Goal: Information Seeking & Learning: Check status

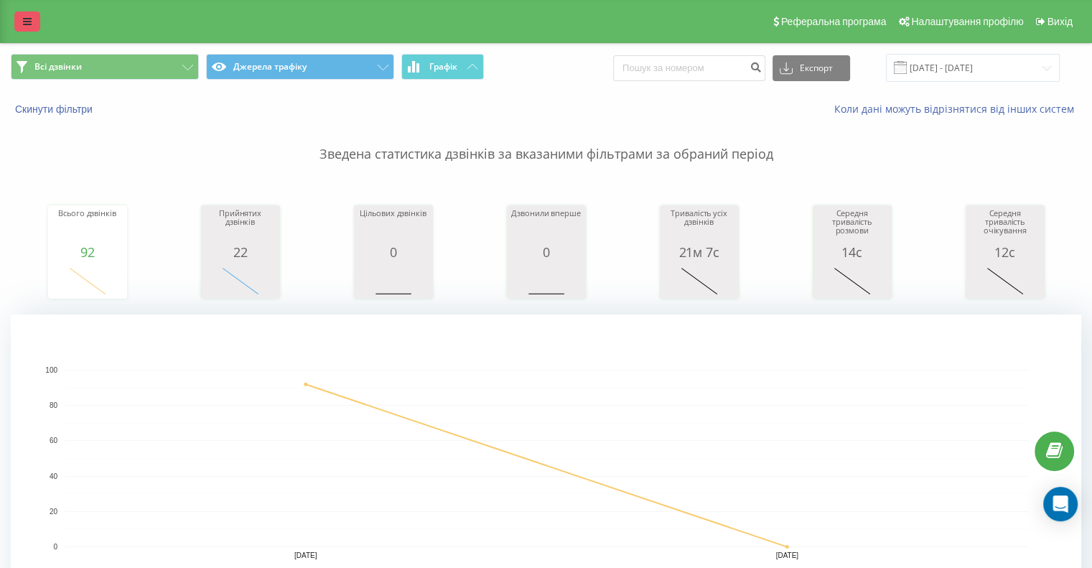
click at [20, 23] on link at bounding box center [27, 21] width 26 height 20
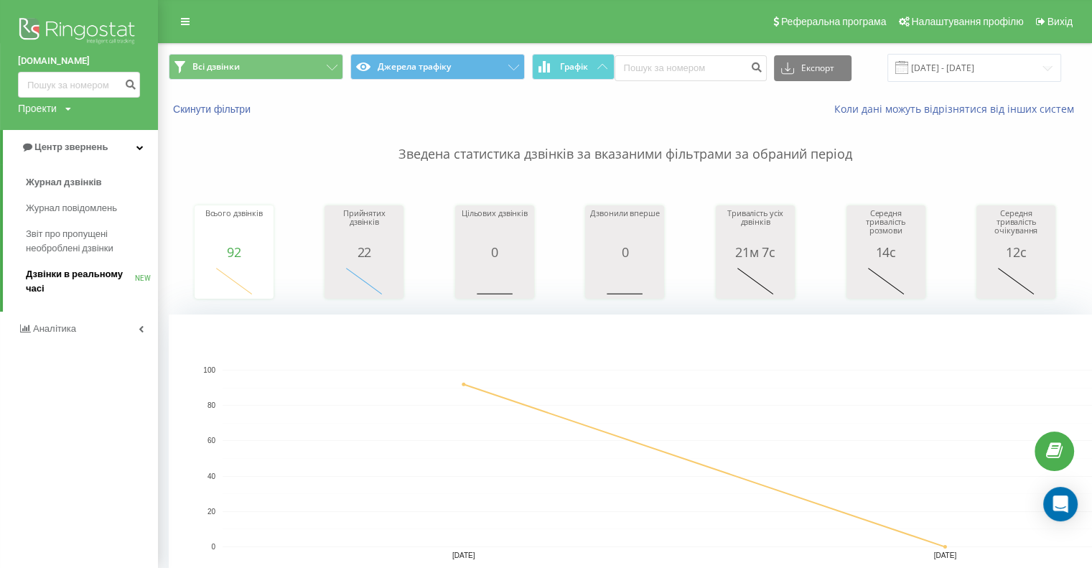
click at [82, 269] on span "Дзвінки в реальному часі" at bounding box center [80, 281] width 109 height 29
click at [51, 270] on span "Дзвінки в реальному часі" at bounding box center [80, 281] width 109 height 29
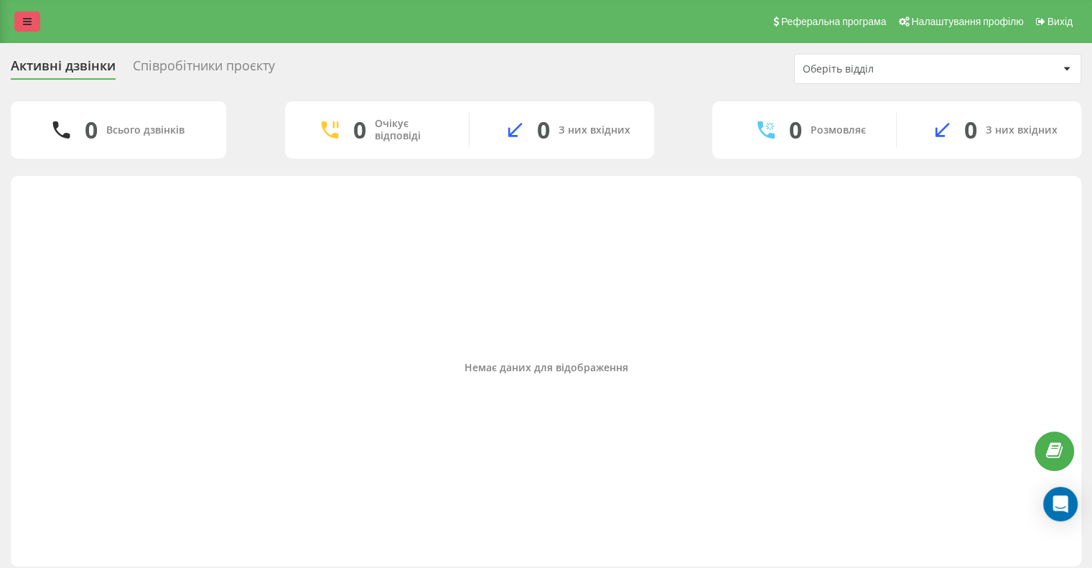
click at [29, 22] on icon at bounding box center [27, 22] width 9 height 10
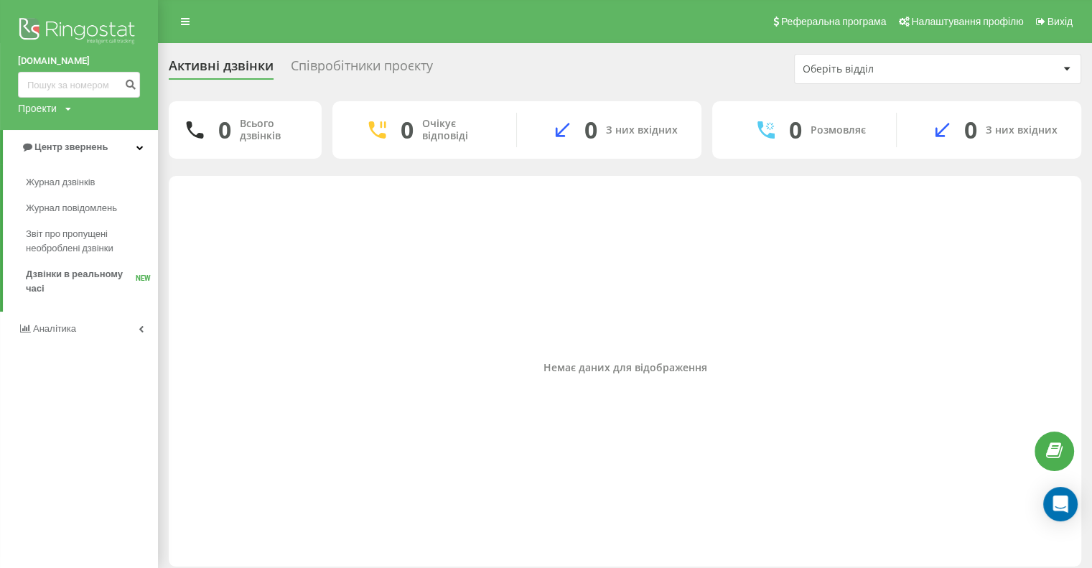
drag, startPoint x: 29, startPoint y: 22, endPoint x: 72, endPoint y: 435, distance: 415.7
click at [74, 439] on div "[DOMAIN_NAME] Проекти [DOMAIN_NAME] Центр звернень Журнал дзвінків Журнал повід…" at bounding box center [79, 284] width 158 height 568
click at [60, 328] on span "Аналiтика" at bounding box center [54, 328] width 43 height 11
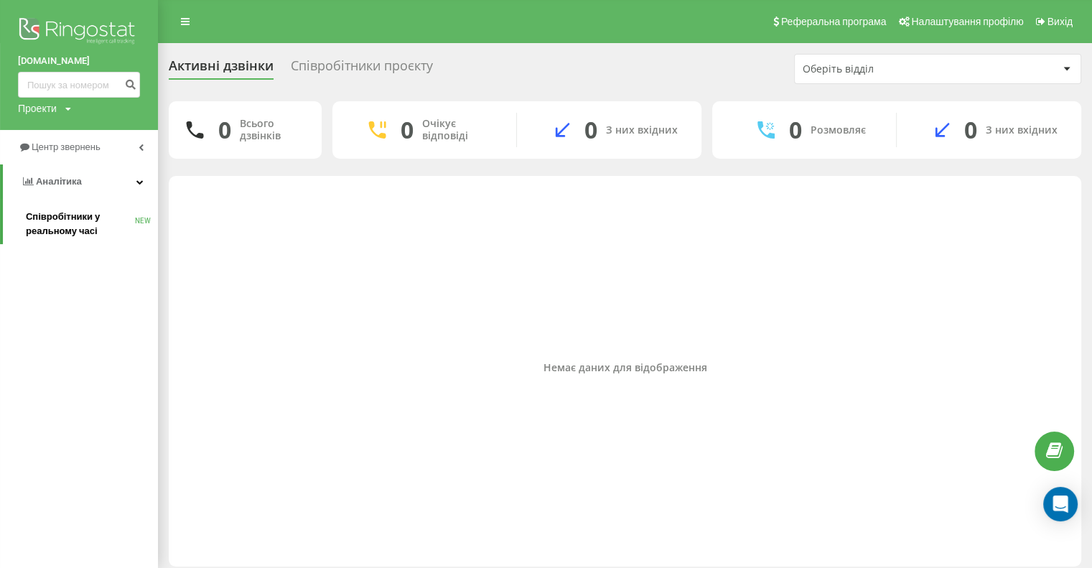
click at [72, 234] on span "Співробітники у реальному часі" at bounding box center [80, 224] width 109 height 29
click at [66, 220] on span "Співробітники у реальному часі" at bounding box center [80, 224] width 109 height 29
click at [136, 177] on link "Аналiтика" at bounding box center [80, 181] width 155 height 34
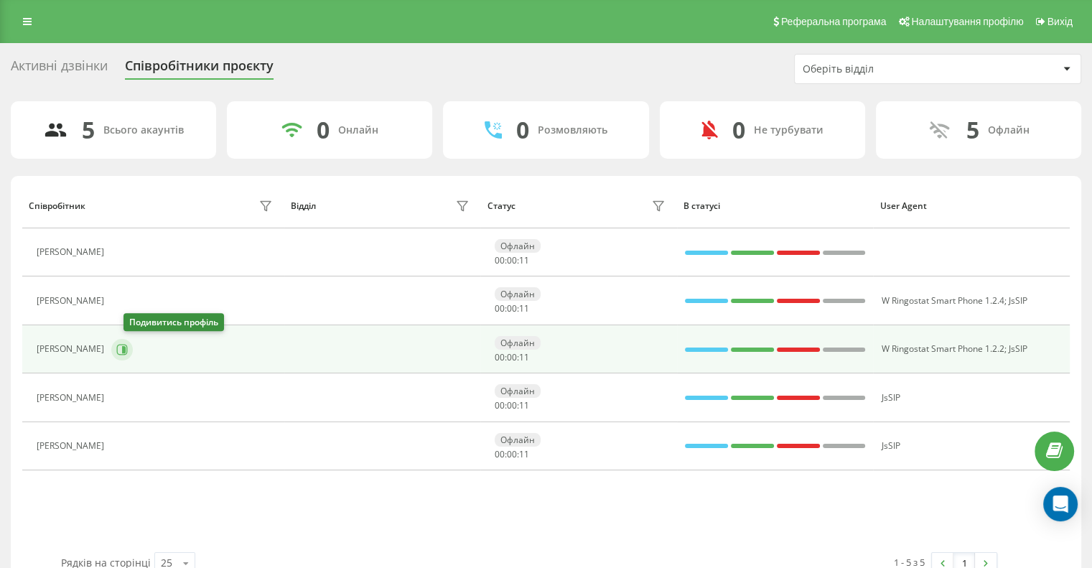
click at [126, 347] on icon at bounding box center [124, 348] width 4 height 7
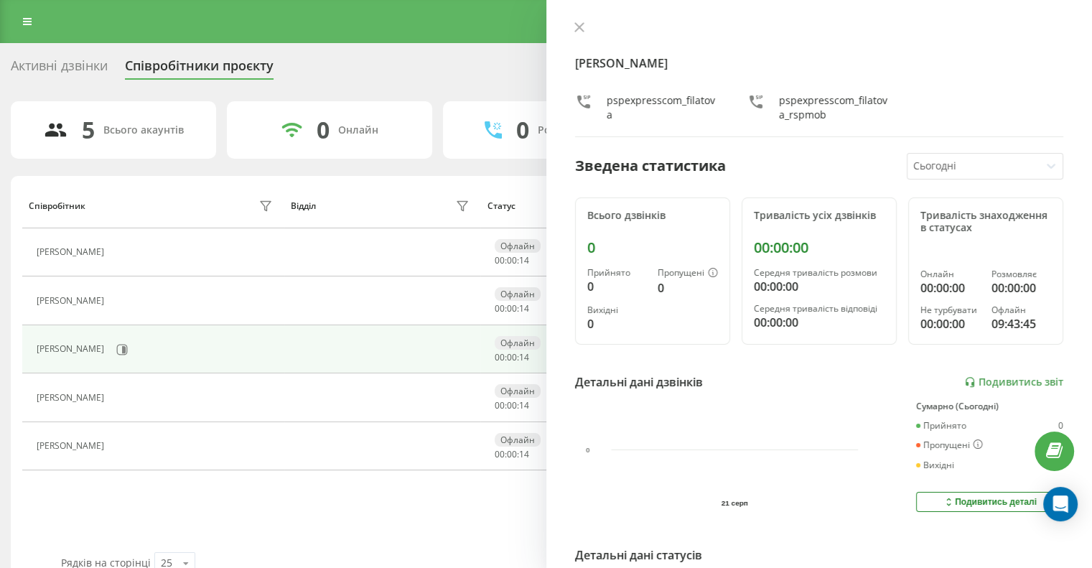
click at [574, 28] on icon at bounding box center [579, 27] width 10 height 10
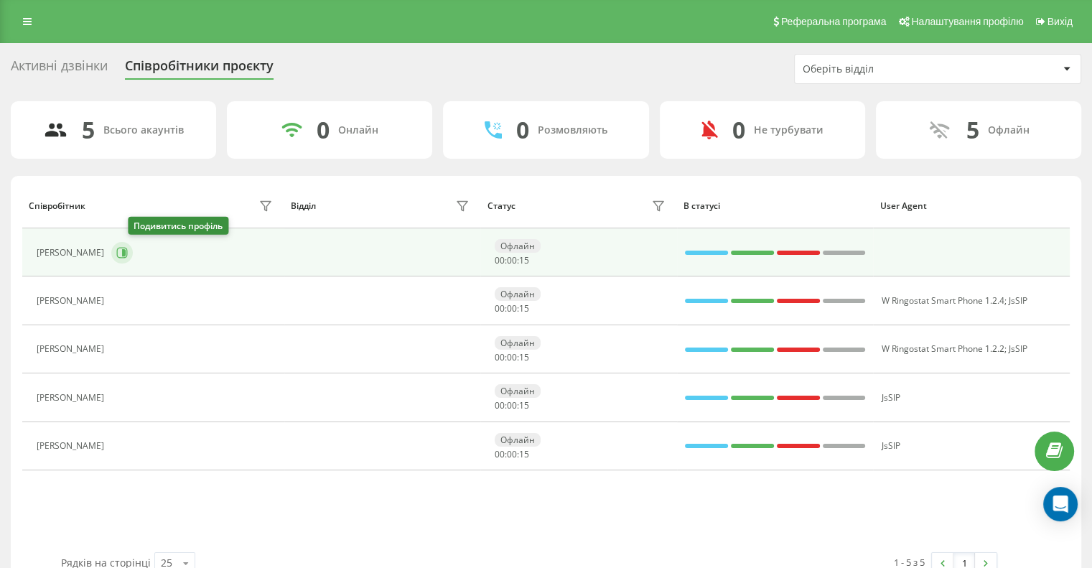
click at [126, 251] on icon at bounding box center [124, 252] width 4 height 7
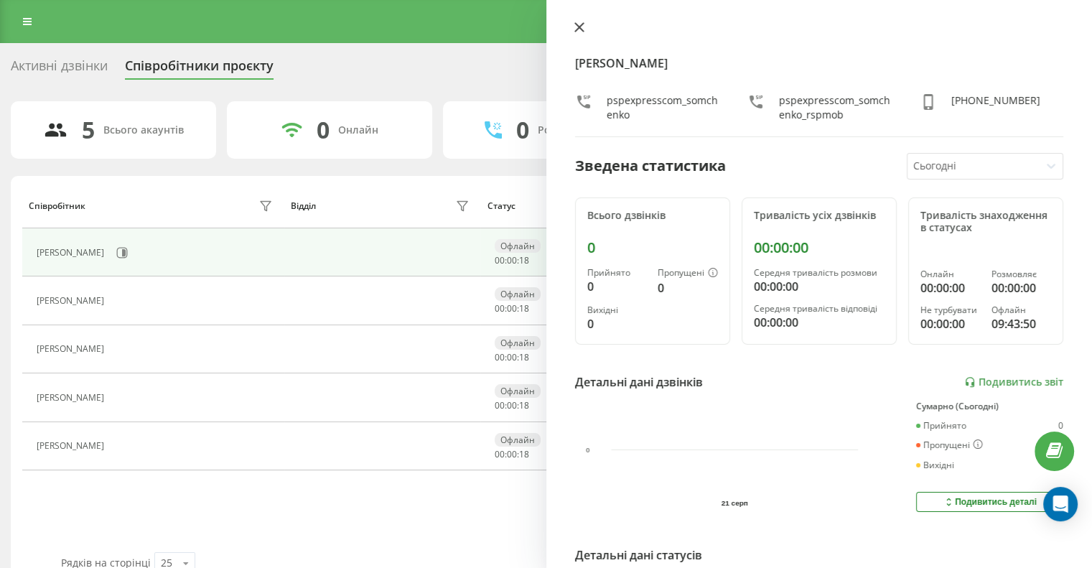
click at [580, 29] on icon at bounding box center [578, 27] width 9 height 9
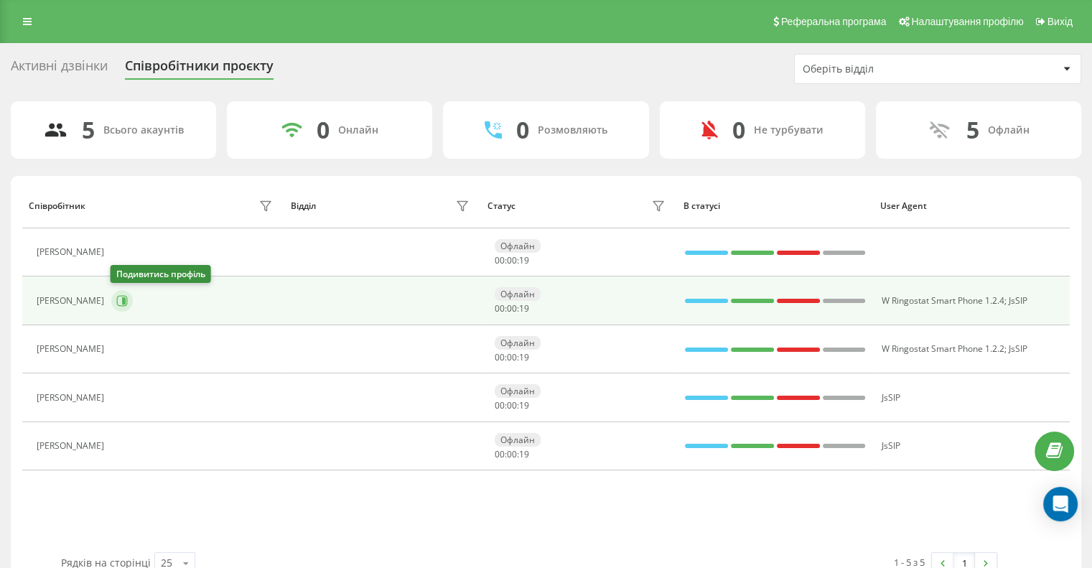
click at [126, 298] on button at bounding box center [122, 301] width 22 height 22
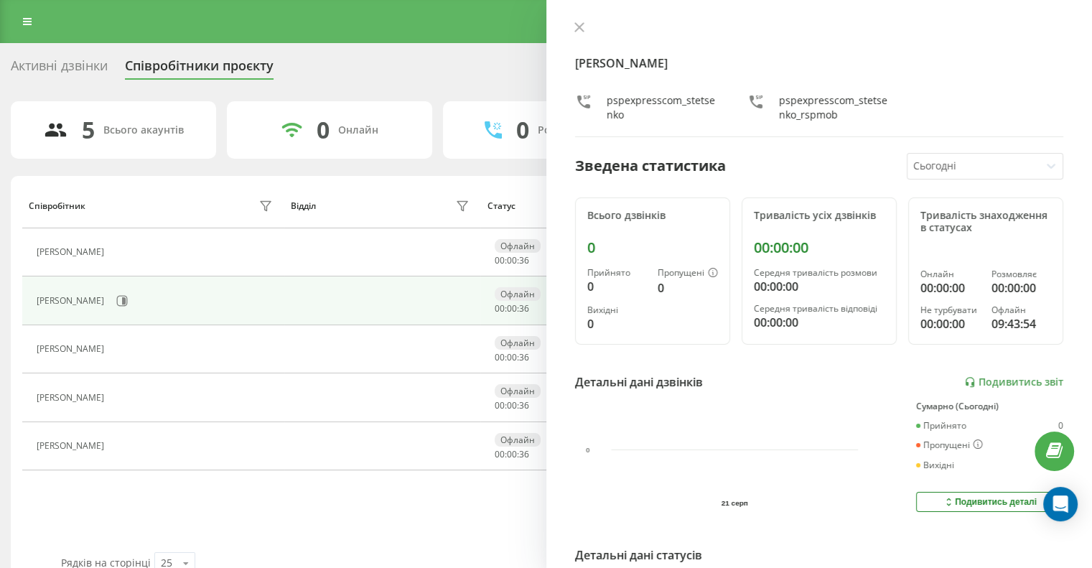
click at [580, 27] on icon at bounding box center [579, 27] width 10 height 10
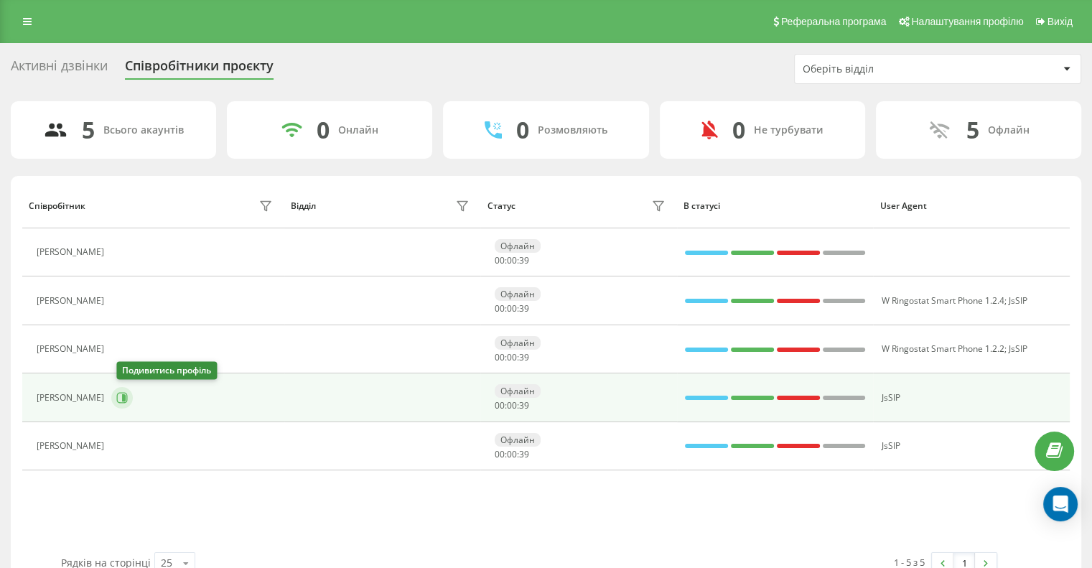
click at [133, 398] on button at bounding box center [122, 398] width 22 height 22
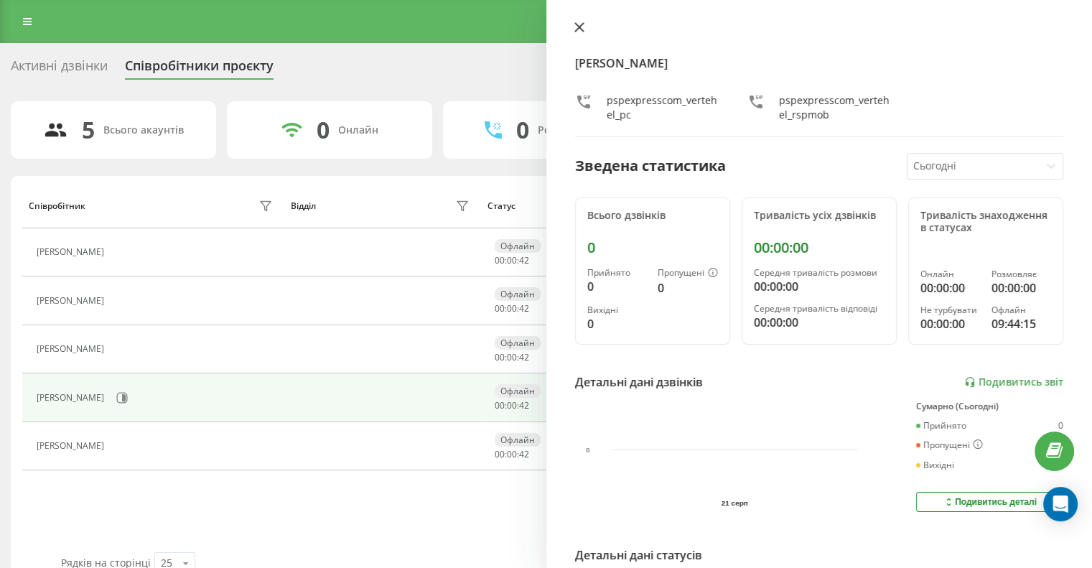
click at [580, 31] on icon at bounding box center [579, 27] width 10 height 10
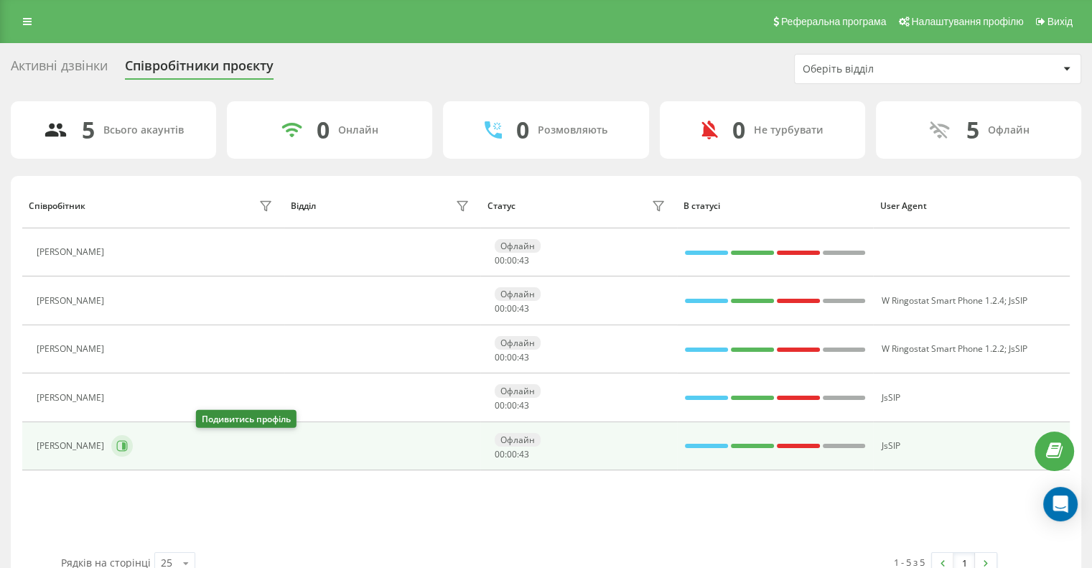
click at [128, 443] on icon at bounding box center [121, 445] width 11 height 11
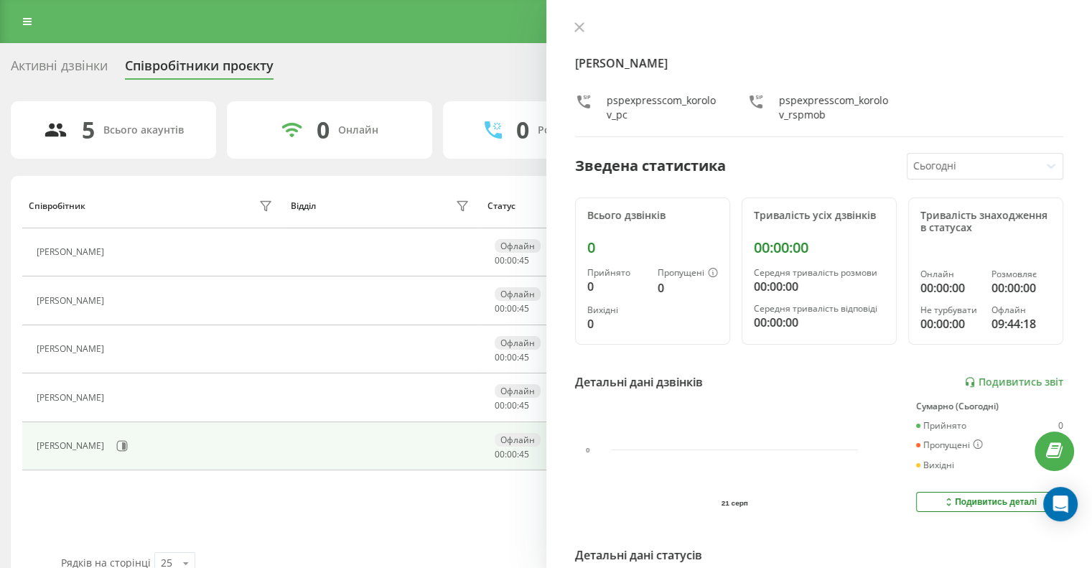
click at [577, 36] on div "[PERSON_NAME] pspexpresscom_korolov_pc pspexpresscom_korolov_rspmob" at bounding box center [819, 80] width 489 height 116
click at [577, 34] on button at bounding box center [579, 29] width 19 height 14
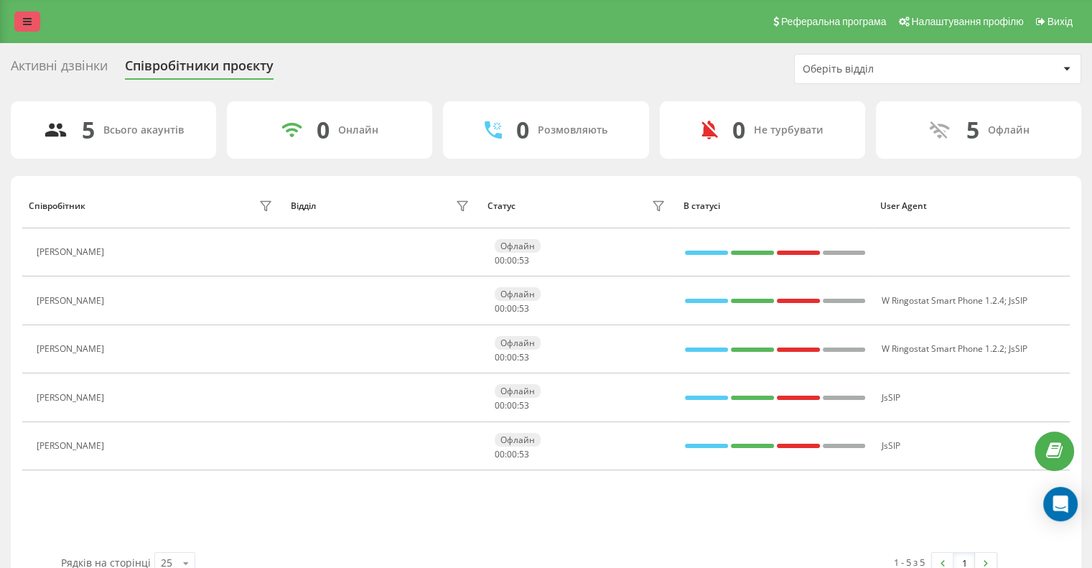
click at [33, 22] on link at bounding box center [27, 21] width 26 height 20
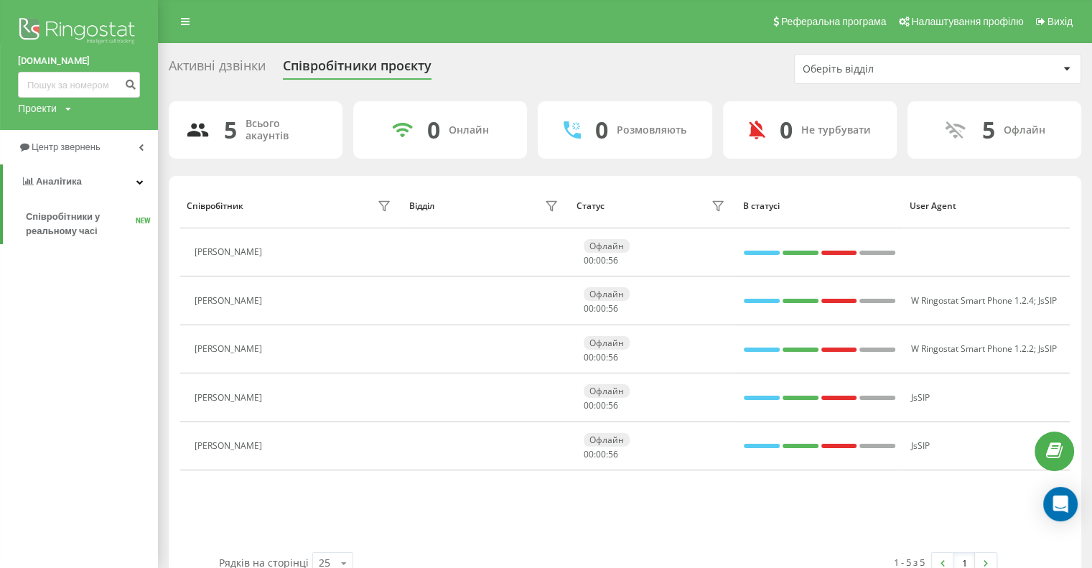
click at [278, 19] on div "Реферальна програма Налаштування профілю Вихід" at bounding box center [546, 21] width 1092 height 43
click at [181, 27] on link at bounding box center [185, 21] width 26 height 20
